Goal: Task Accomplishment & Management: Manage account settings

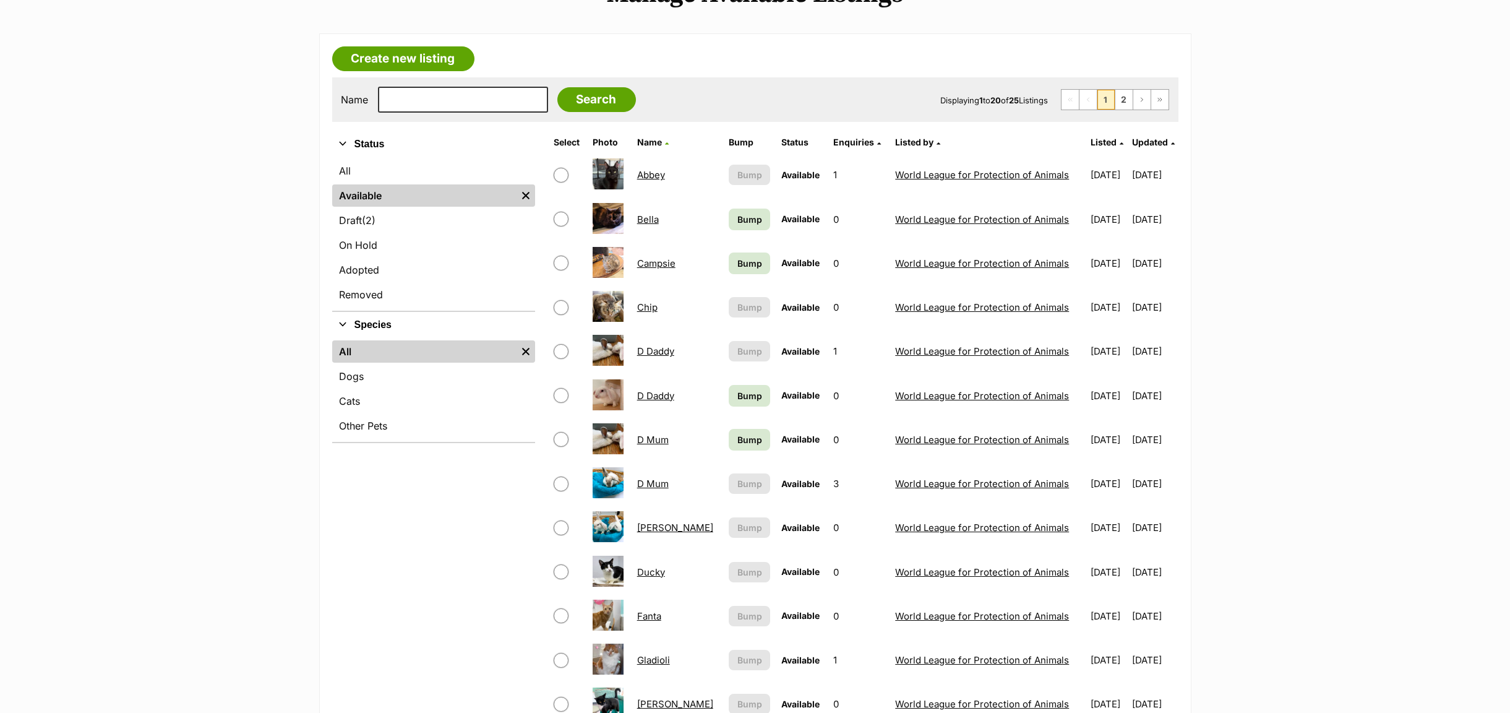
scroll to position [278, 0]
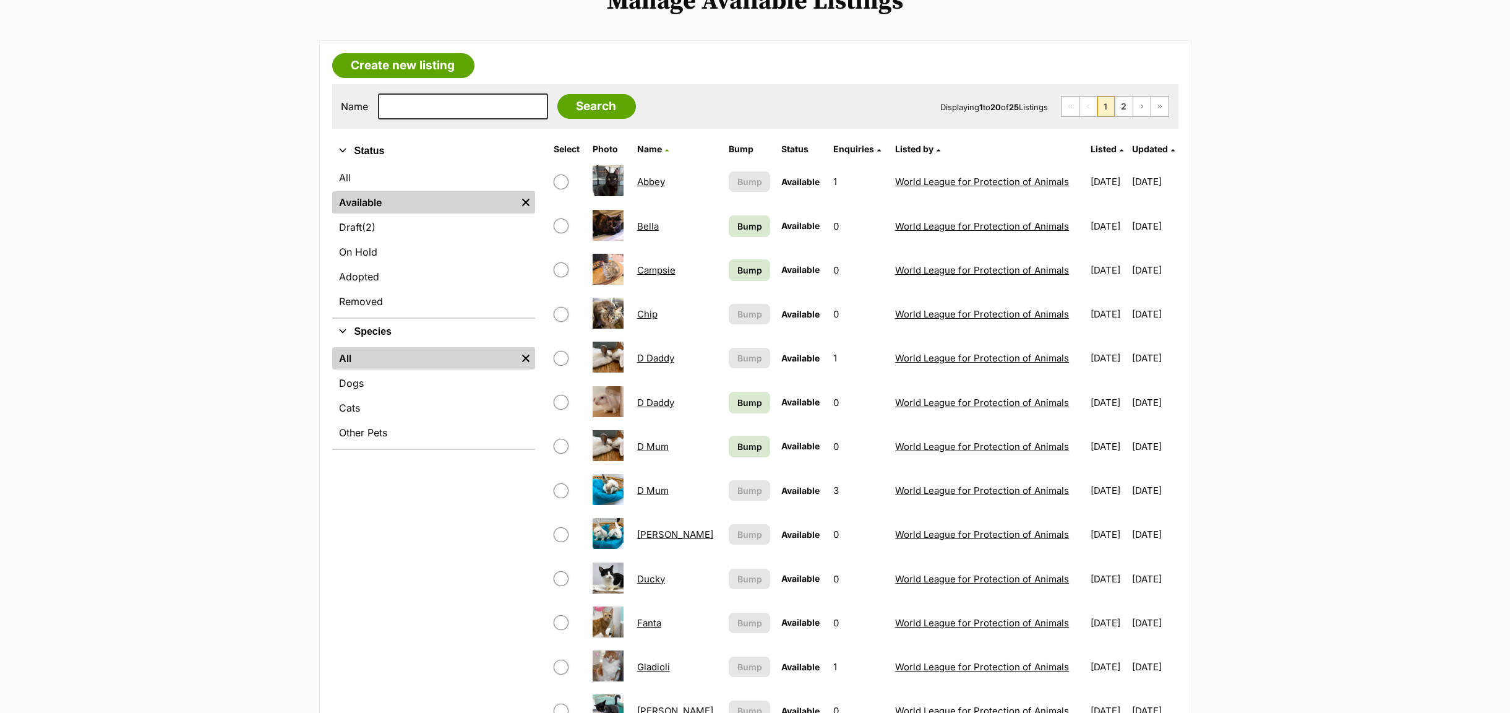
click at [604, 586] on img at bounding box center [608, 577] width 31 height 31
click at [653, 585] on link "Ducky" at bounding box center [651, 579] width 28 height 12
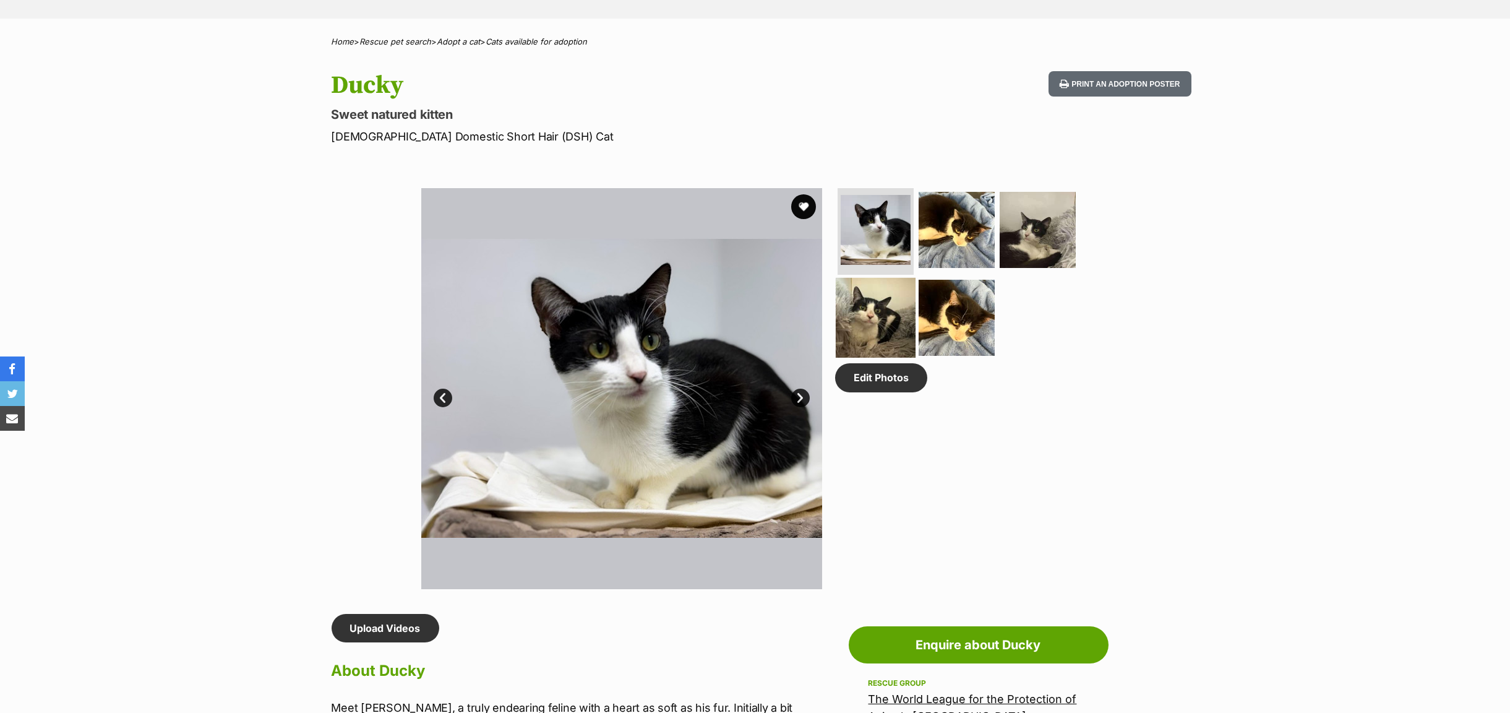
click at [876, 327] on img at bounding box center [876, 317] width 80 height 80
